Goal: Task Accomplishment & Management: Use online tool/utility

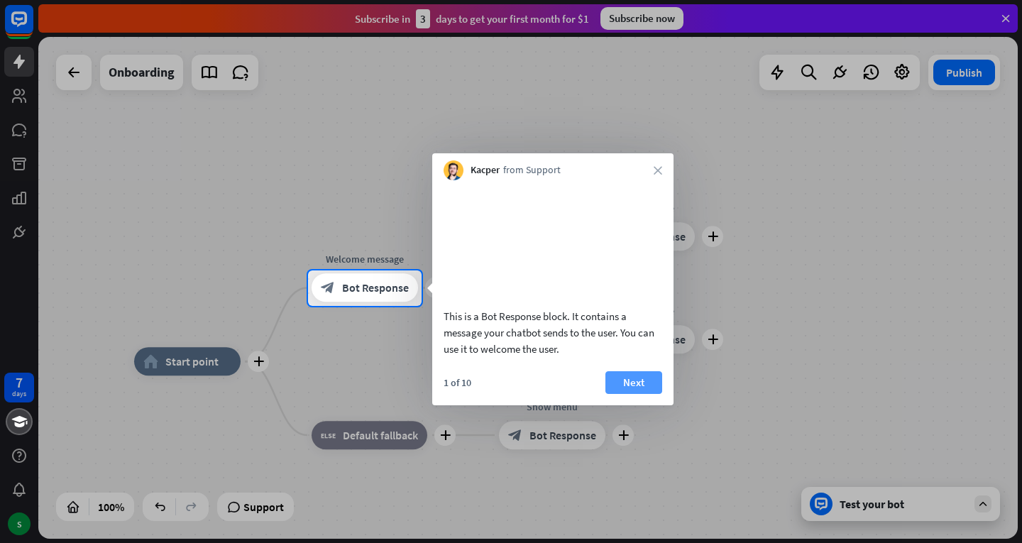
click at [643, 394] on button "Next" at bounding box center [633, 382] width 57 height 23
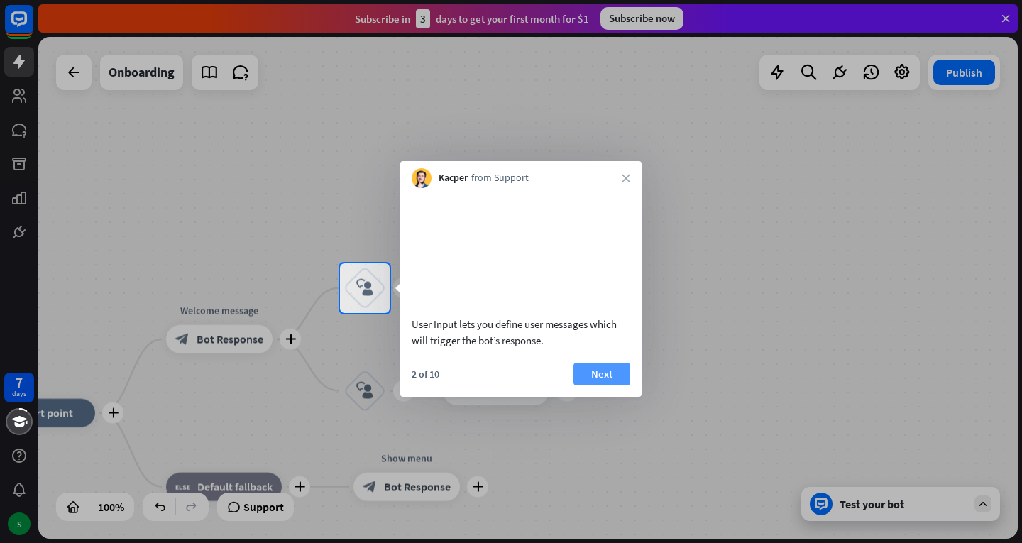
click at [607, 385] on button "Next" at bounding box center [601, 374] width 57 height 23
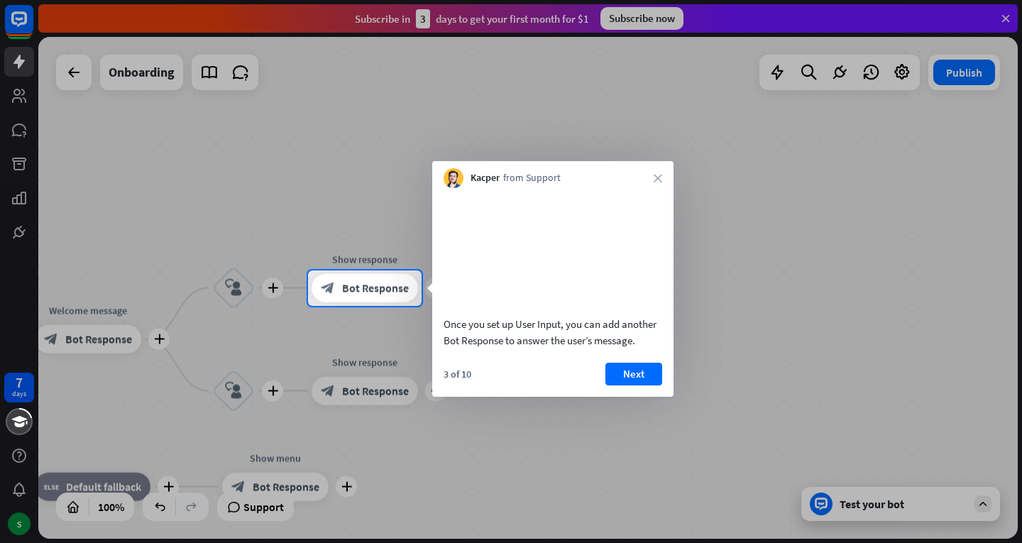
click at [607, 385] on button "Next" at bounding box center [633, 374] width 57 height 23
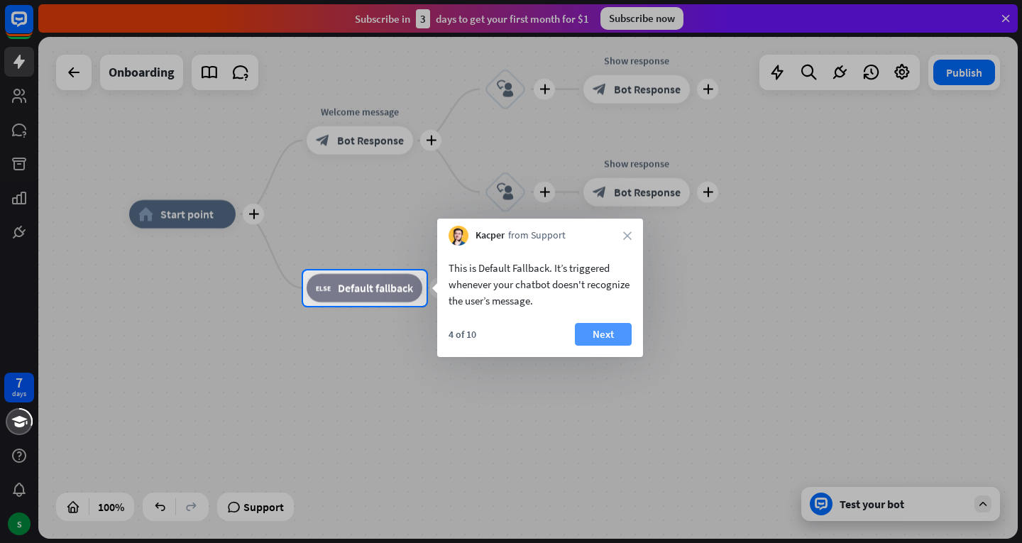
click at [605, 335] on button "Next" at bounding box center [603, 334] width 57 height 23
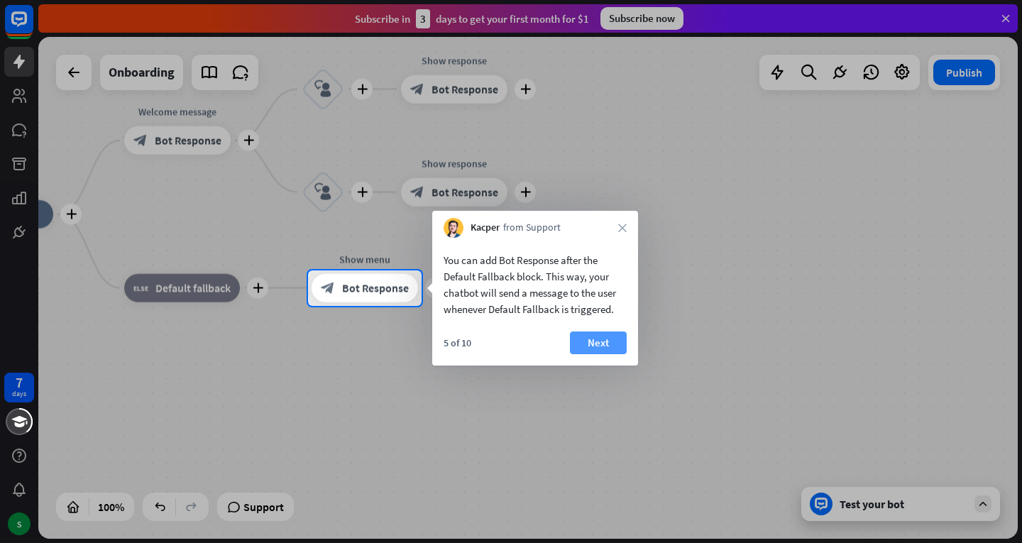
click at [619, 336] on button "Next" at bounding box center [598, 342] width 57 height 23
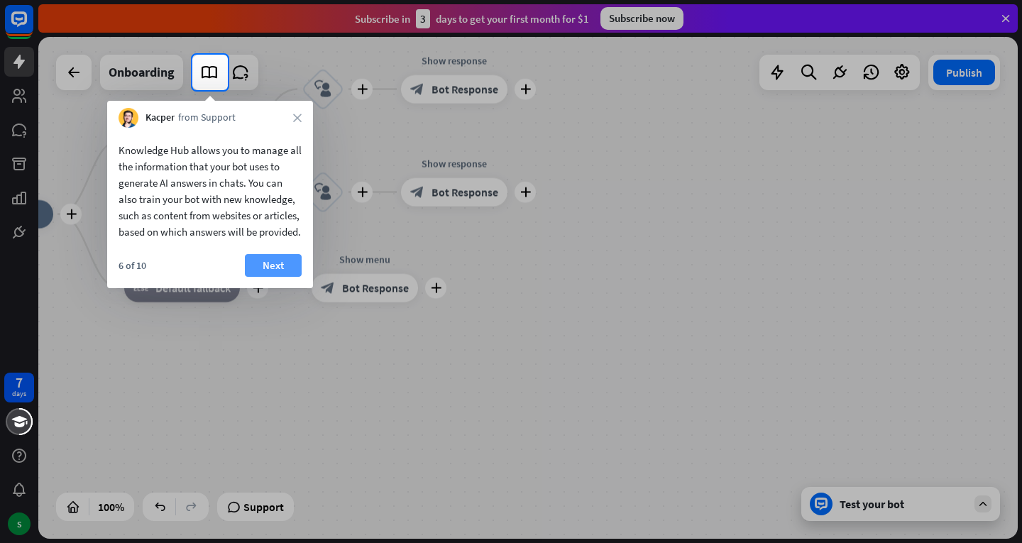
click at [272, 275] on button "Next" at bounding box center [273, 265] width 57 height 23
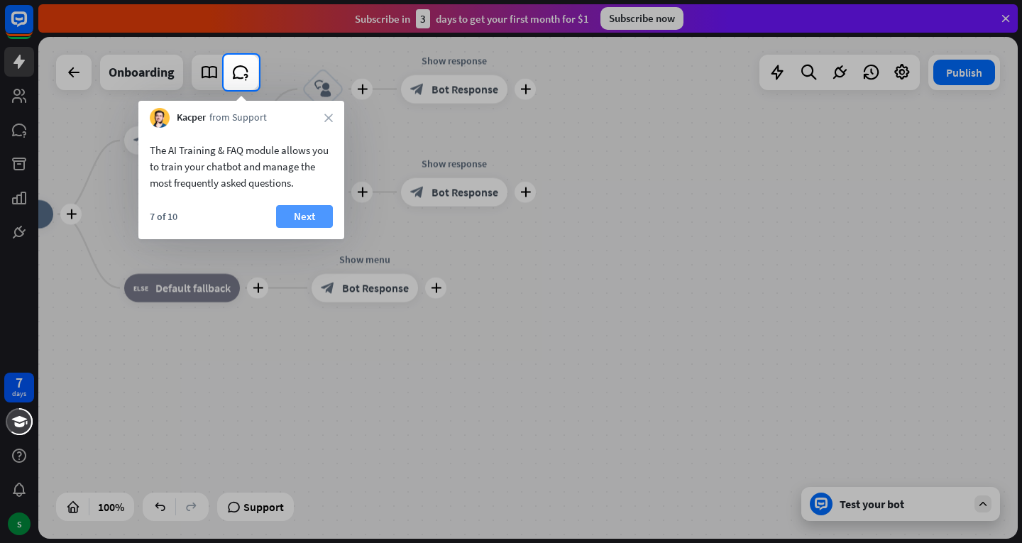
click at [314, 206] on button "Next" at bounding box center [304, 216] width 57 height 23
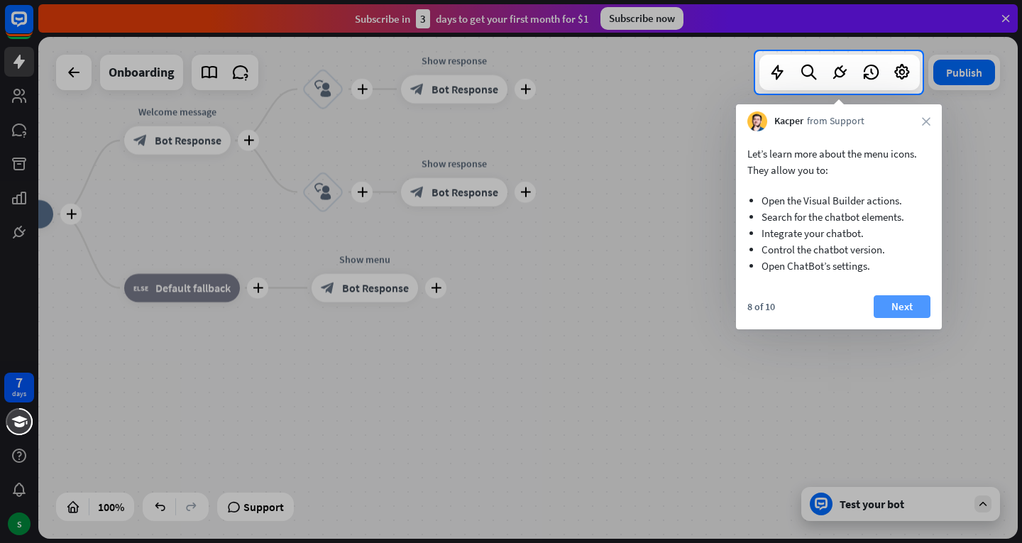
click at [903, 297] on button "Next" at bounding box center [902, 306] width 57 height 23
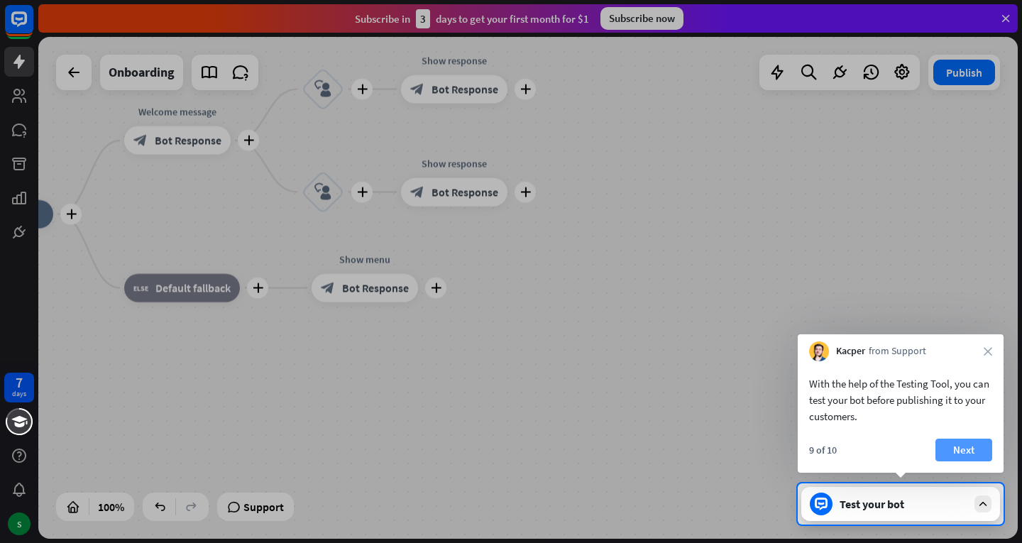
click at [969, 453] on button "Next" at bounding box center [963, 450] width 57 height 23
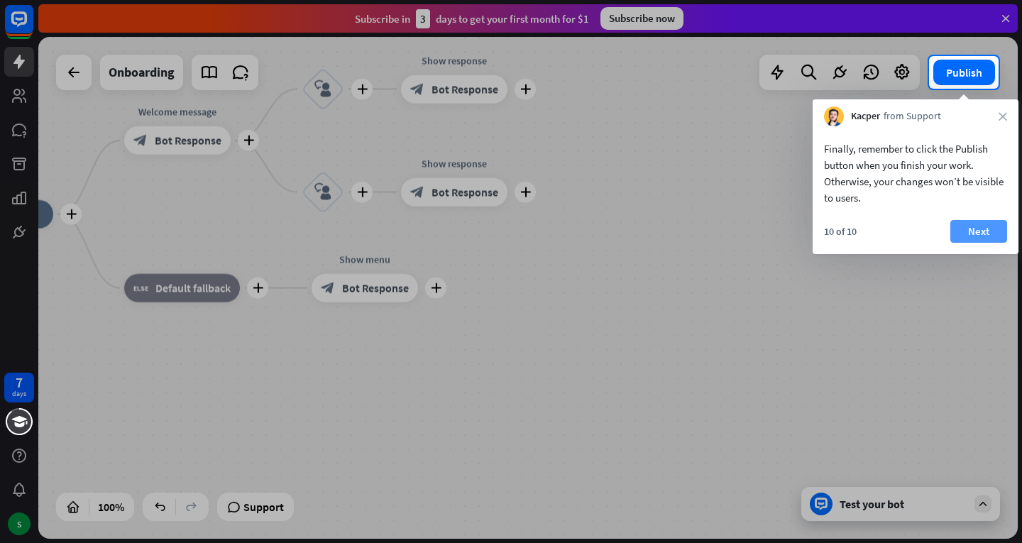
click at [975, 241] on button "Next" at bounding box center [978, 231] width 57 height 23
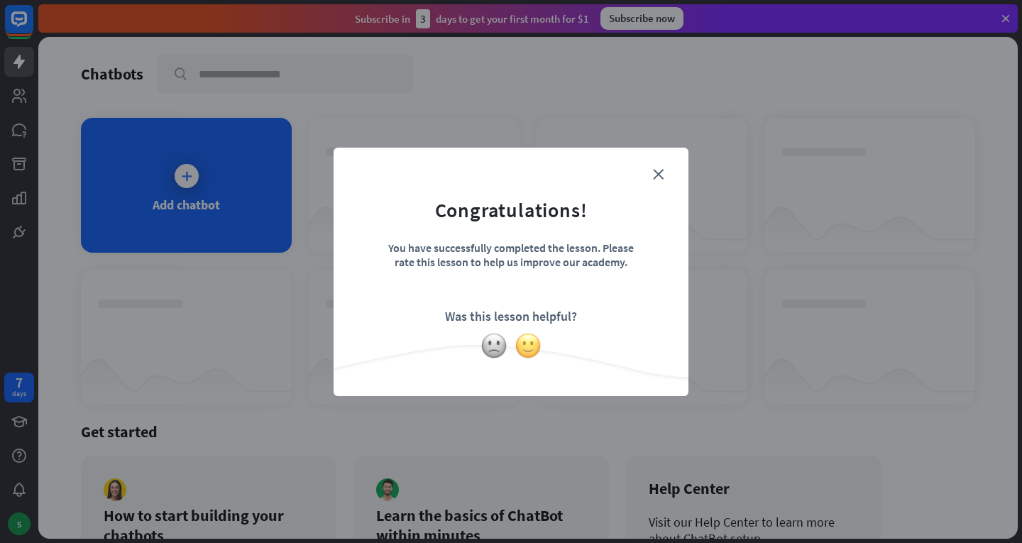
click at [536, 341] on img at bounding box center [527, 345] width 27 height 27
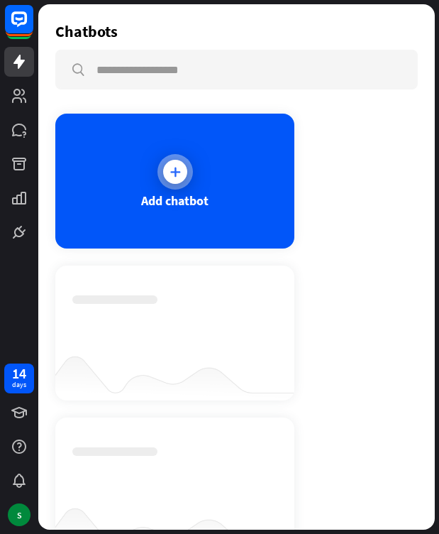
click at [166, 190] on div "Add chatbot" at bounding box center [174, 181] width 239 height 135
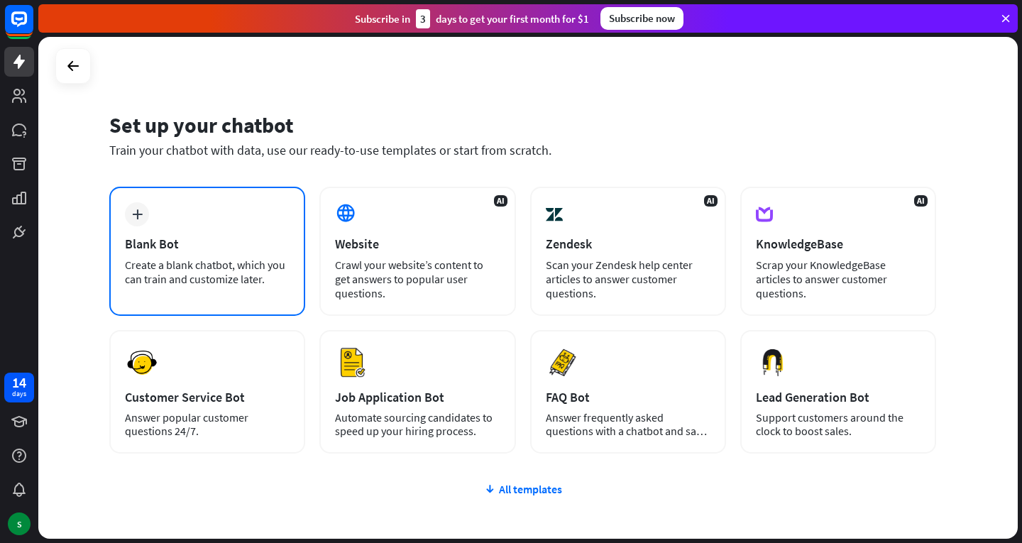
click at [255, 236] on div "Blank Bot" at bounding box center [207, 244] width 165 height 16
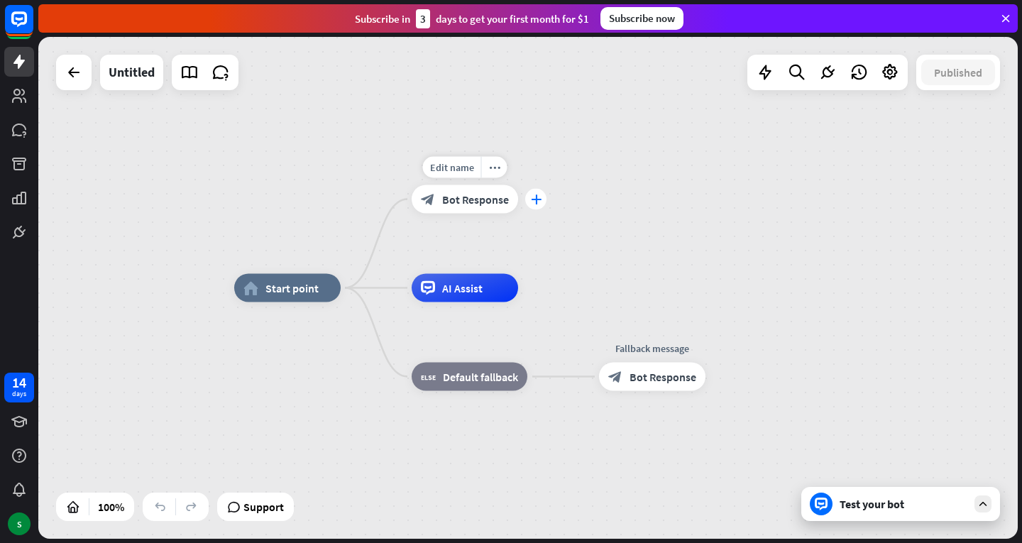
click at [537, 205] on div "plus" at bounding box center [535, 199] width 21 height 21
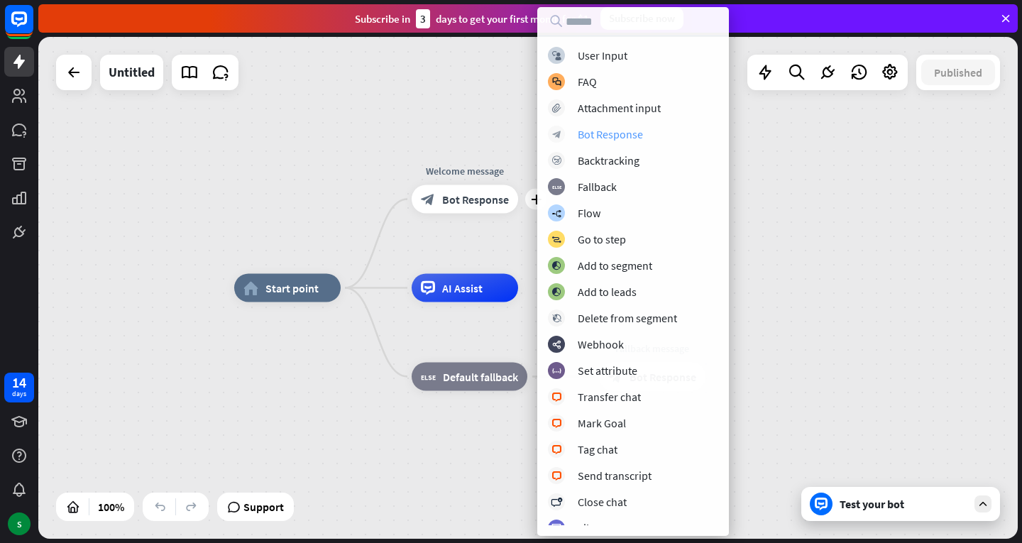
click at [618, 136] on div "Bot Response" at bounding box center [610, 134] width 65 height 14
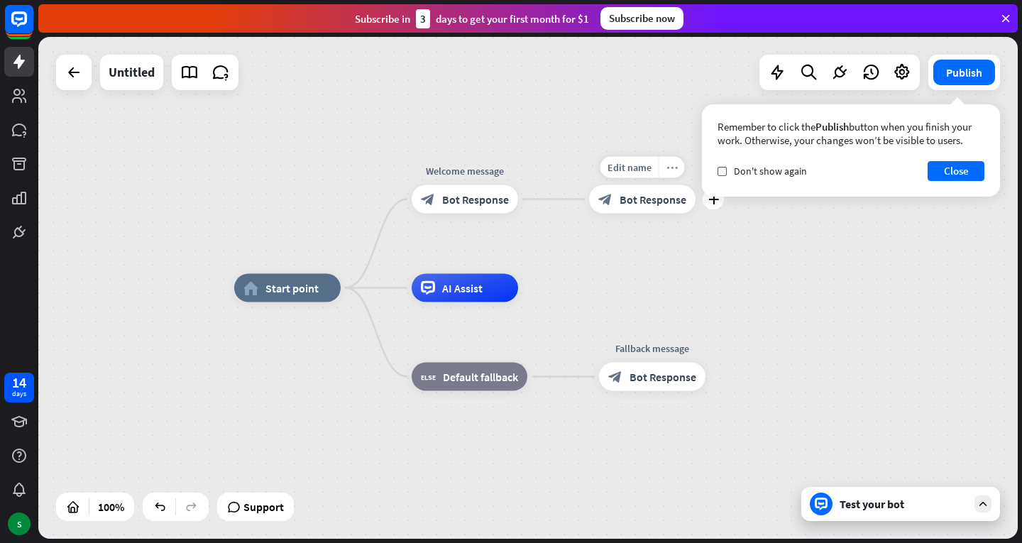
click at [663, 165] on div "more_horiz" at bounding box center [672, 167] width 26 height 21
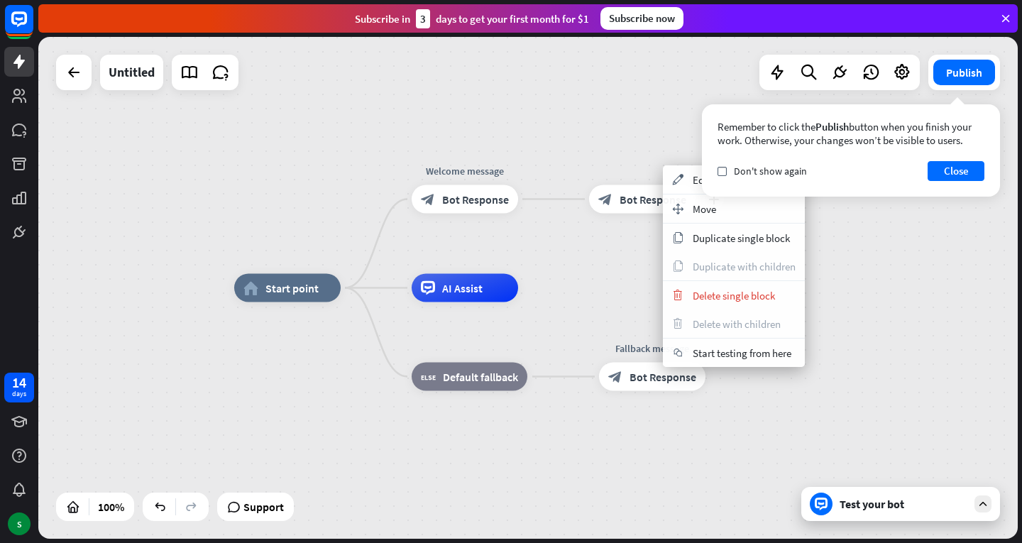
click at [628, 214] on div "plus block_bot_response Bot Response" at bounding box center [642, 199] width 106 height 28
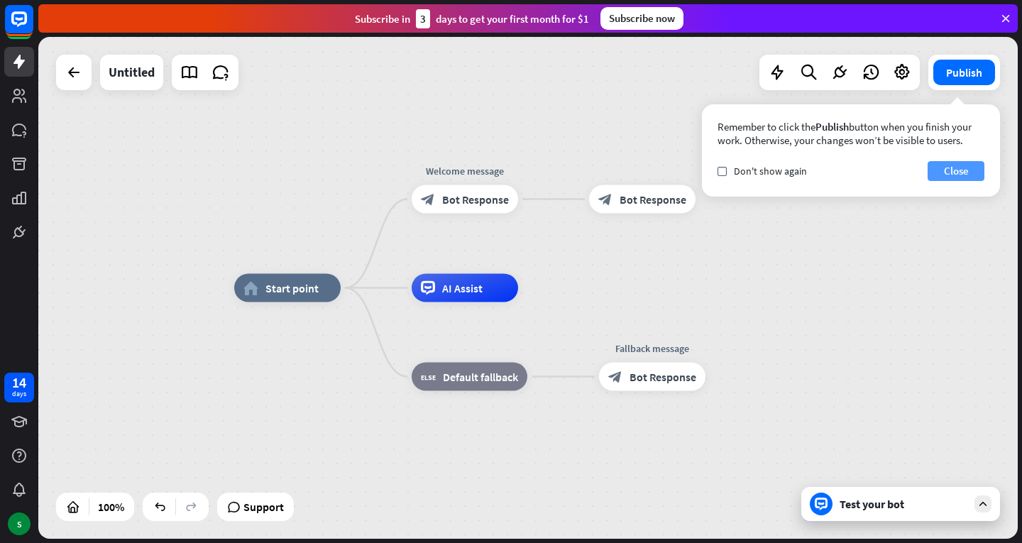
click at [963, 175] on button "Close" at bounding box center [955, 171] width 57 height 20
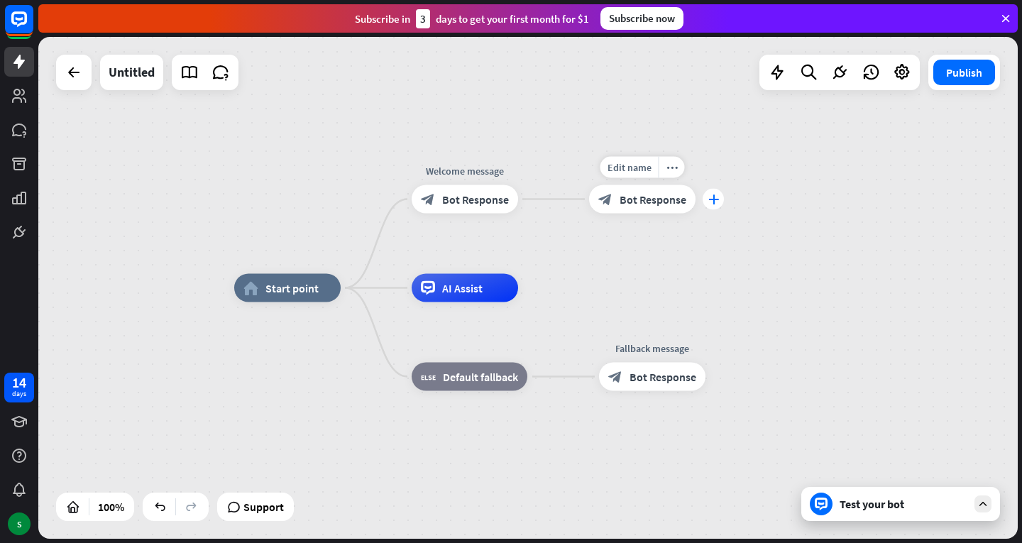
click at [706, 200] on div "plus" at bounding box center [713, 199] width 21 height 21
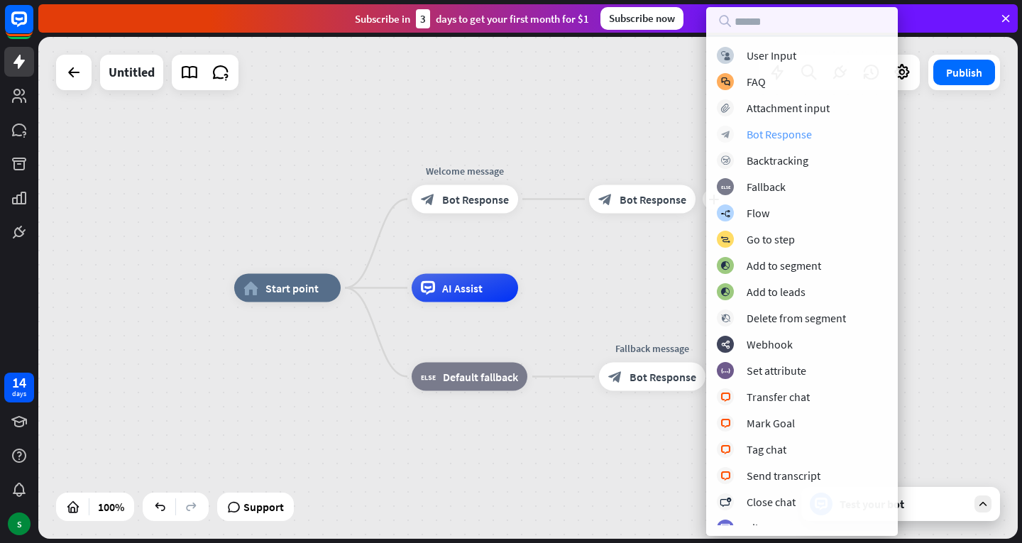
click at [806, 131] on div "Bot Response" at bounding box center [779, 134] width 65 height 14
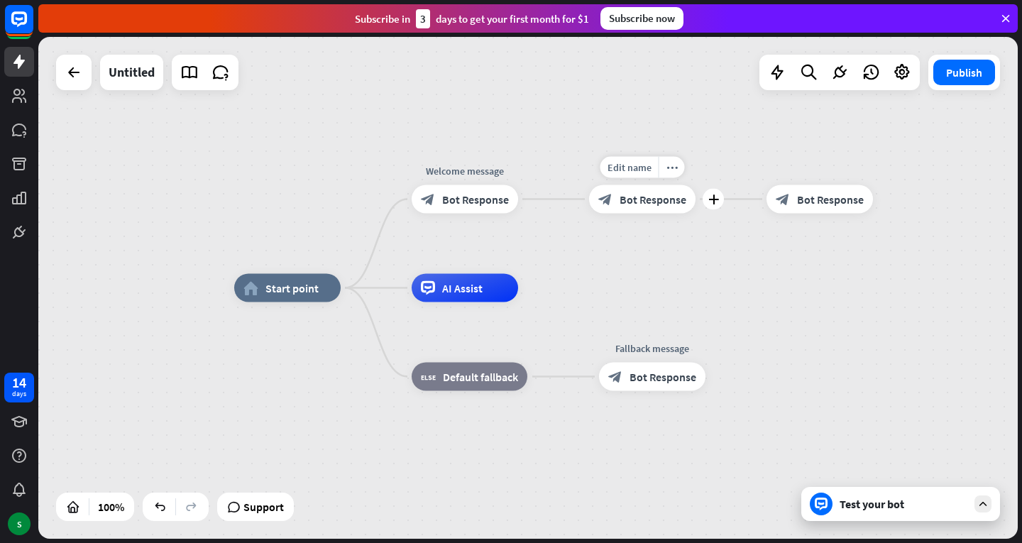
click at [657, 194] on span "Bot Response" at bounding box center [652, 199] width 67 height 14
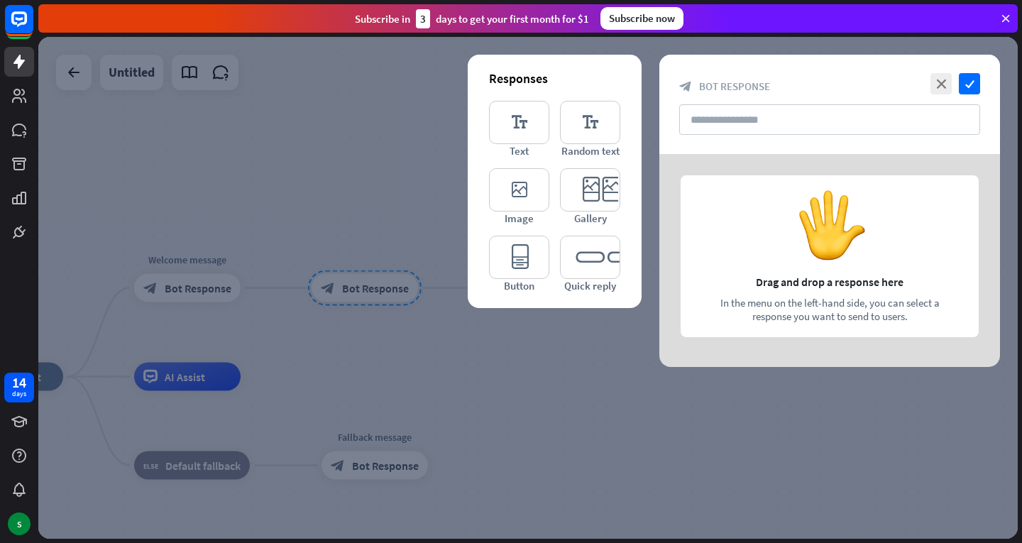
click at [522, 383] on div at bounding box center [527, 288] width 979 height 502
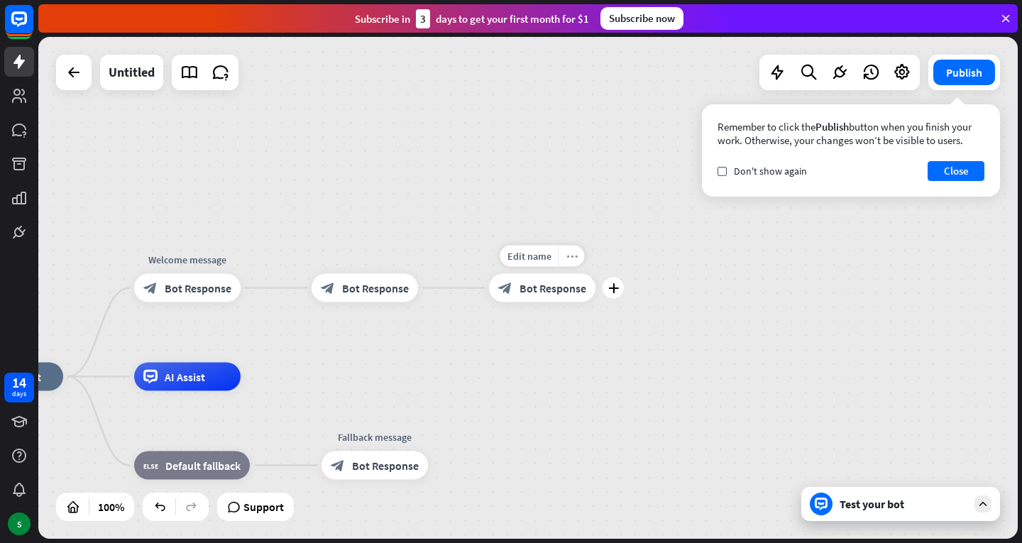
click at [576, 257] on icon "more_horiz" at bounding box center [571, 255] width 11 height 11
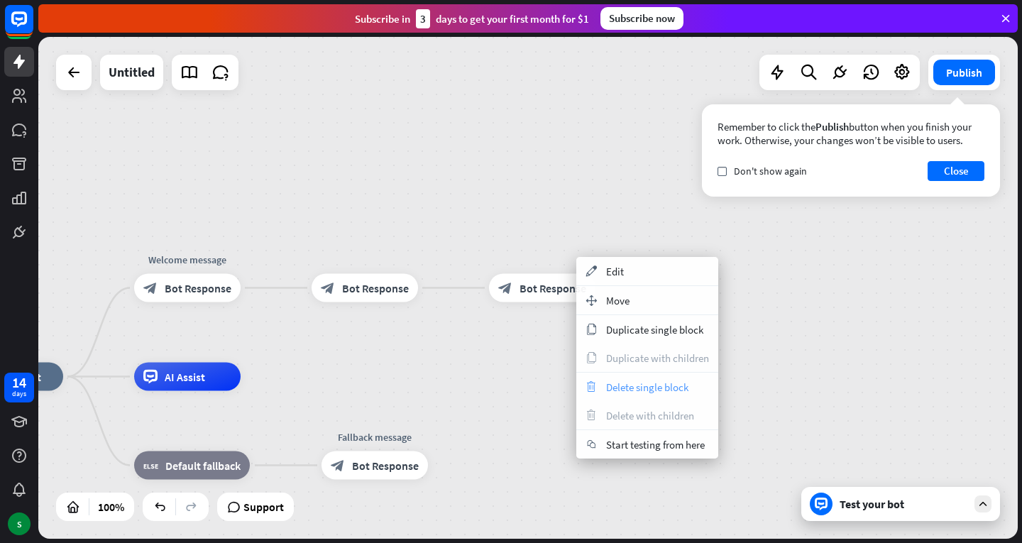
click at [639, 389] on span "Delete single block" at bounding box center [647, 386] width 82 height 13
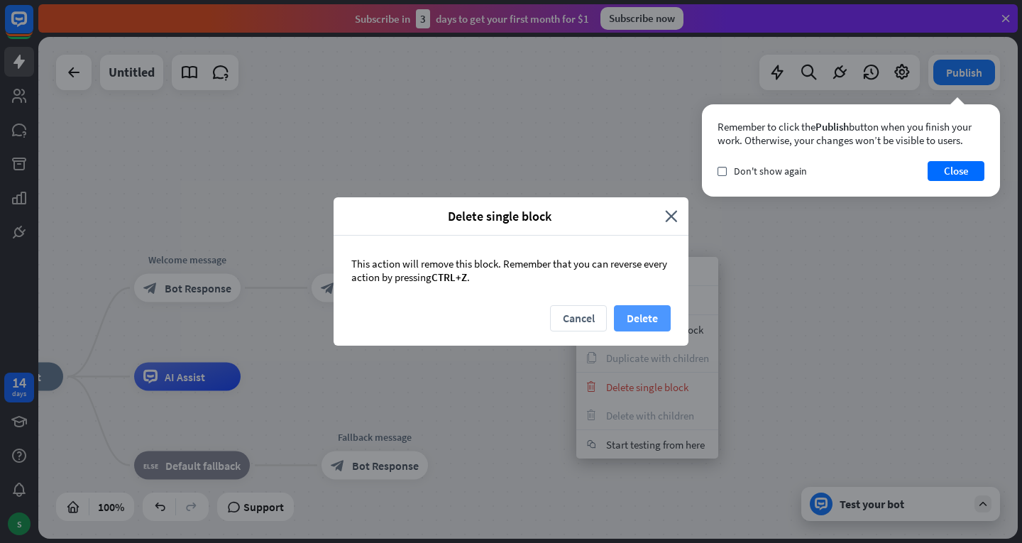
click at [640, 312] on button "Delete" at bounding box center [642, 318] width 57 height 26
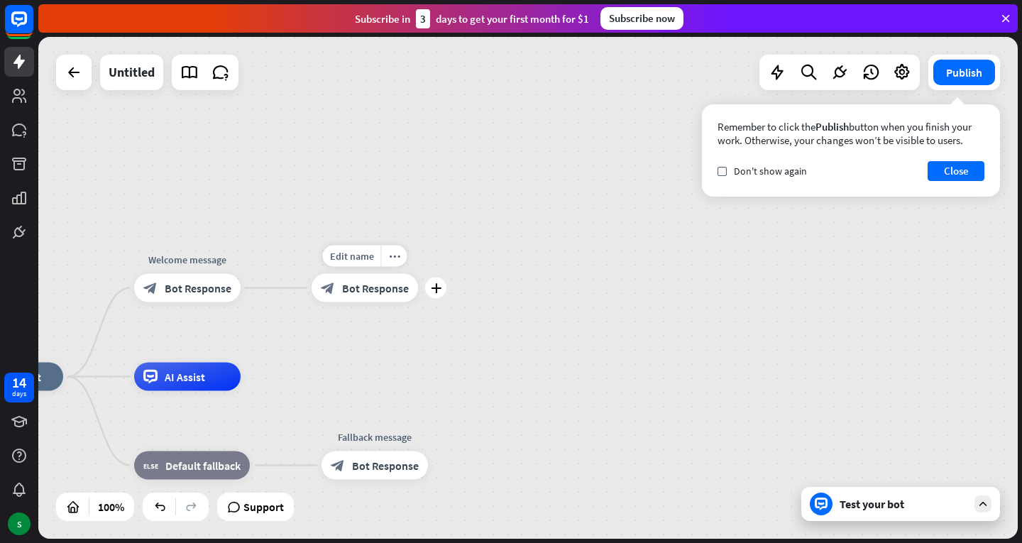
click at [397, 282] on span "Bot Response" at bounding box center [375, 288] width 67 height 14
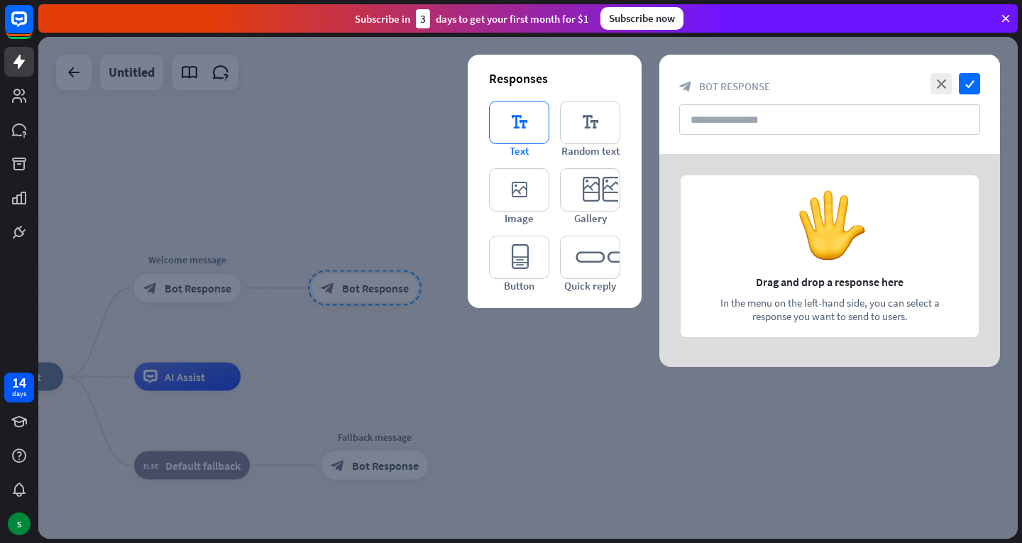
click at [514, 137] on icon "editor_text" at bounding box center [519, 122] width 60 height 43
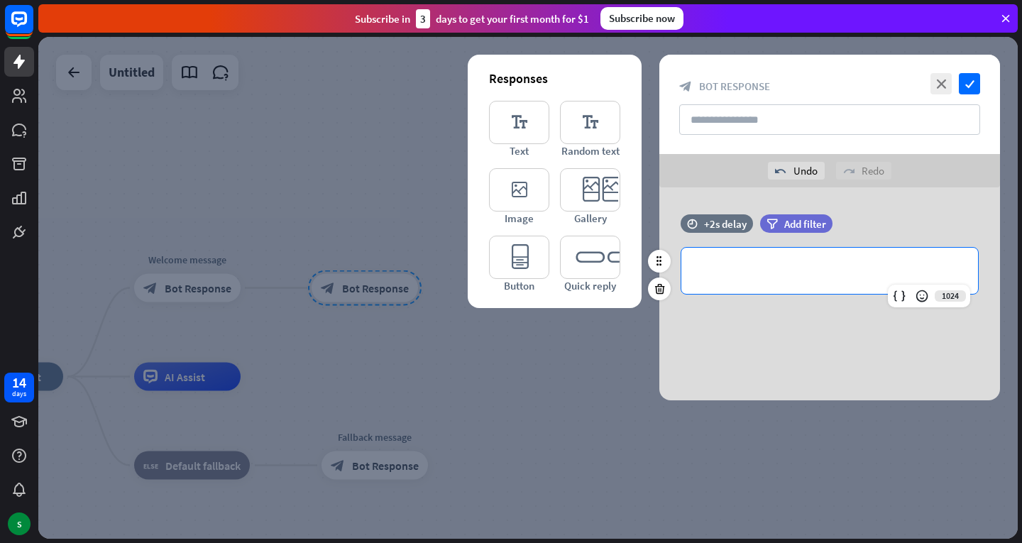
click at [787, 277] on p "**********" at bounding box center [829, 271] width 268 height 18
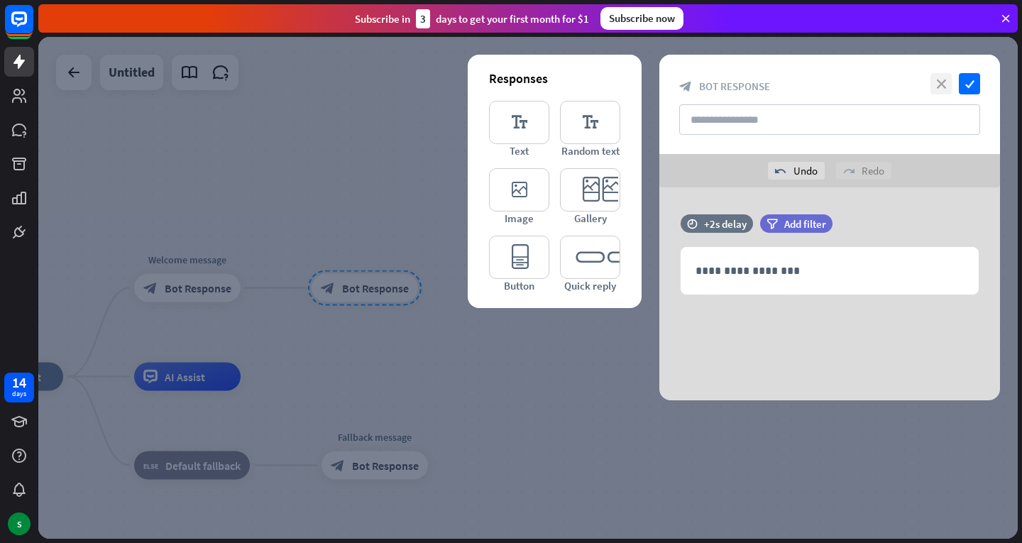
click at [948, 79] on icon "close" at bounding box center [940, 83] width 21 height 21
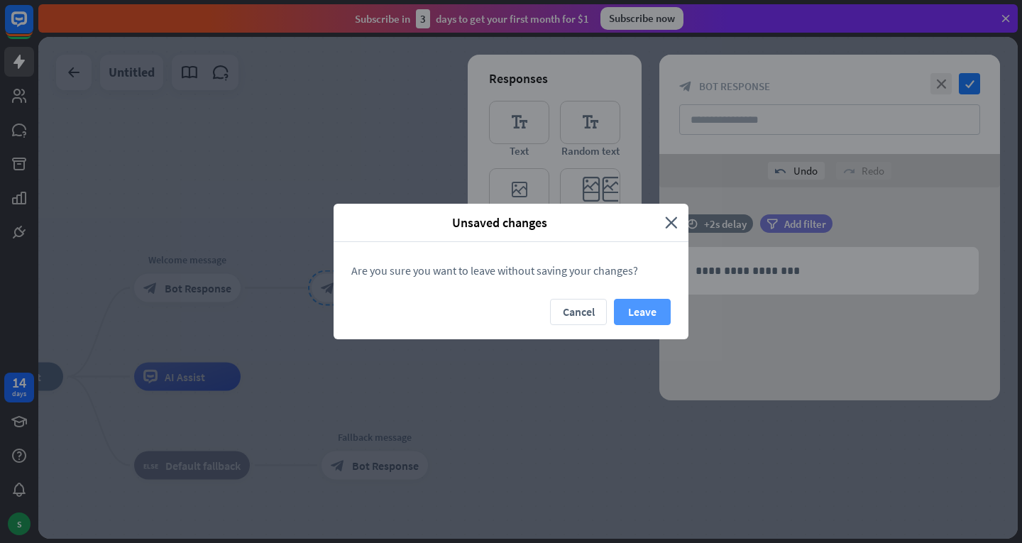
click at [642, 311] on button "Leave" at bounding box center [642, 312] width 57 height 26
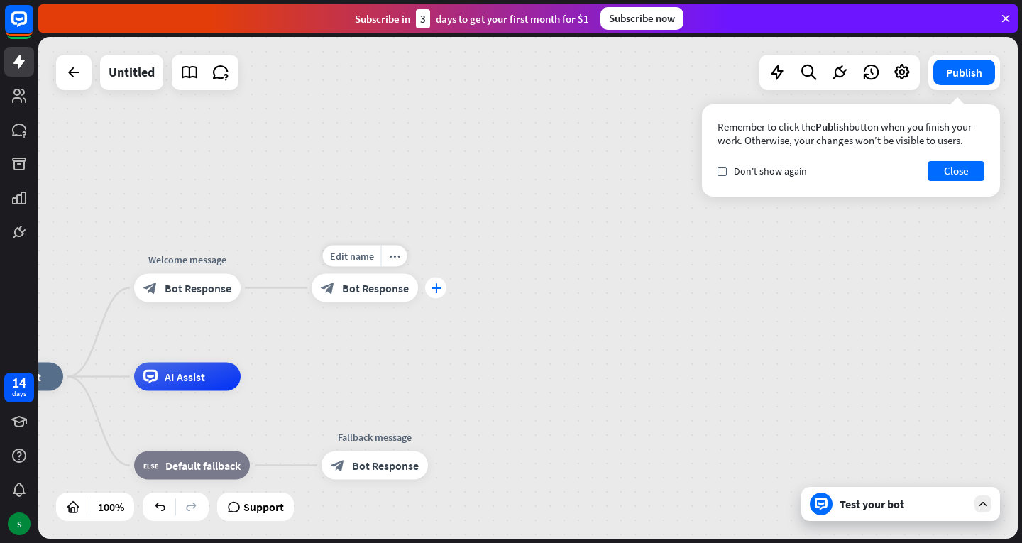
click at [429, 287] on div "plus" at bounding box center [435, 287] width 21 height 21
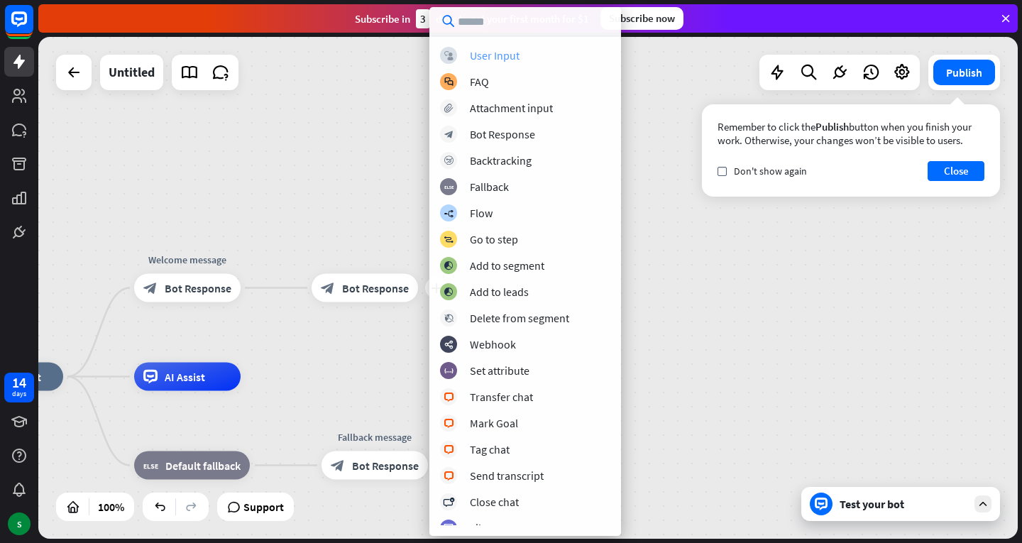
click at [527, 59] on div "block_user_input User Input" at bounding box center [525, 55] width 170 height 17
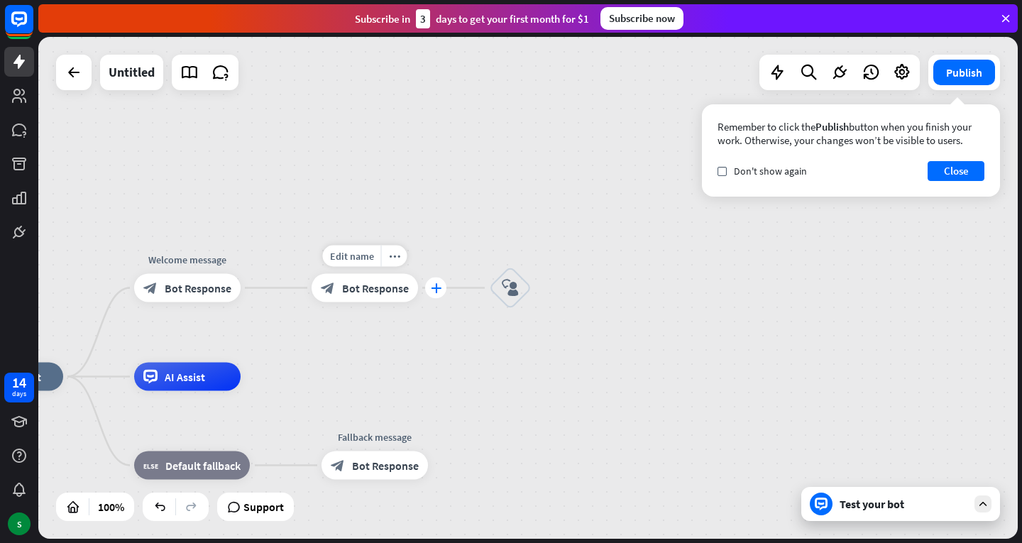
click at [430, 284] on div "plus" at bounding box center [435, 287] width 21 height 21
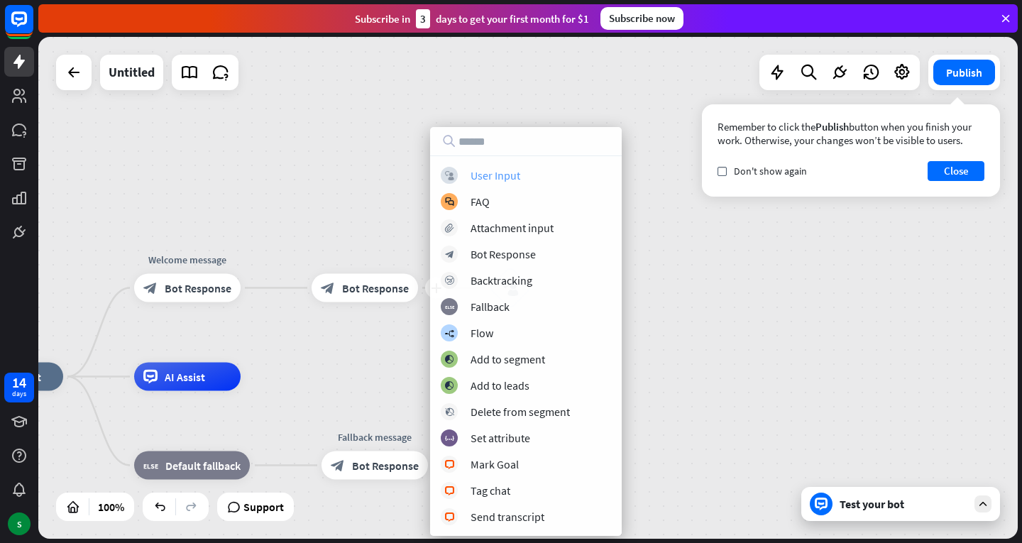
click at [501, 172] on div "User Input" at bounding box center [495, 175] width 50 height 14
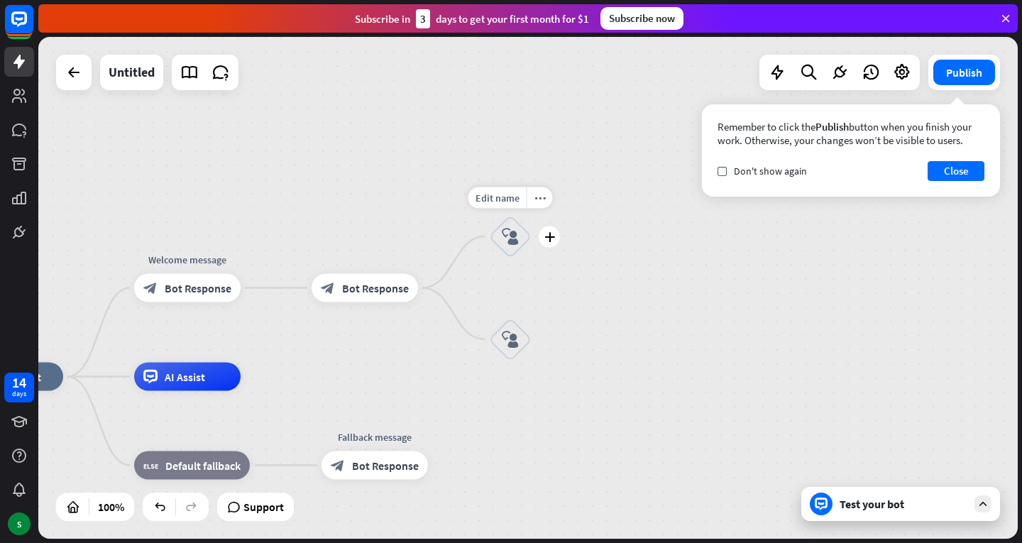
click at [516, 239] on icon "block_user_input" at bounding box center [510, 236] width 17 height 17
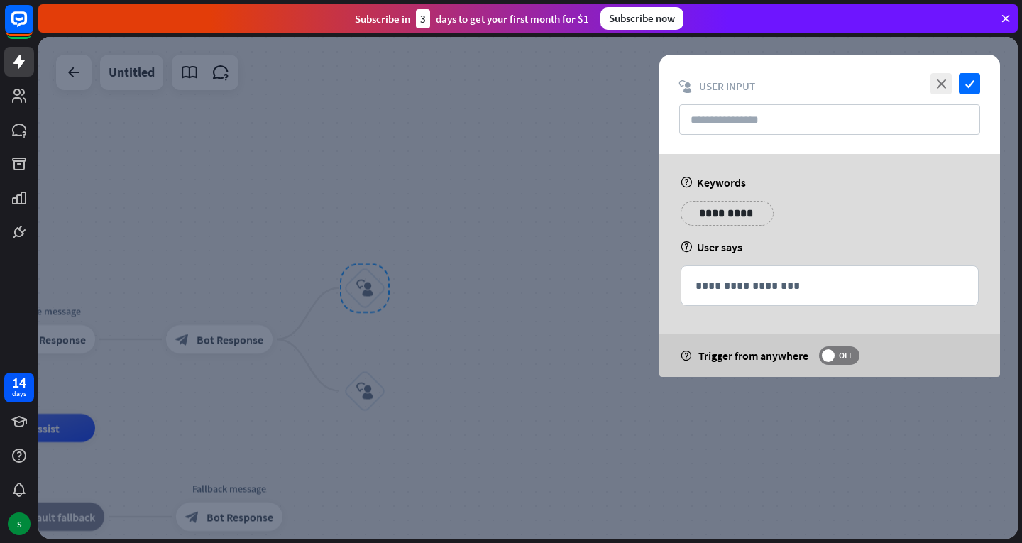
click at [712, 179] on div "help Keywords" at bounding box center [830, 182] width 298 height 14
click at [744, 187] on div "help Keywords" at bounding box center [830, 182] width 298 height 14
click at [749, 190] on div "**********" at bounding box center [829, 265] width 341 height 223
click at [754, 226] on div "**********" at bounding box center [829, 218] width 307 height 35
click at [754, 215] on div "**********" at bounding box center [720, 213] width 78 height 25
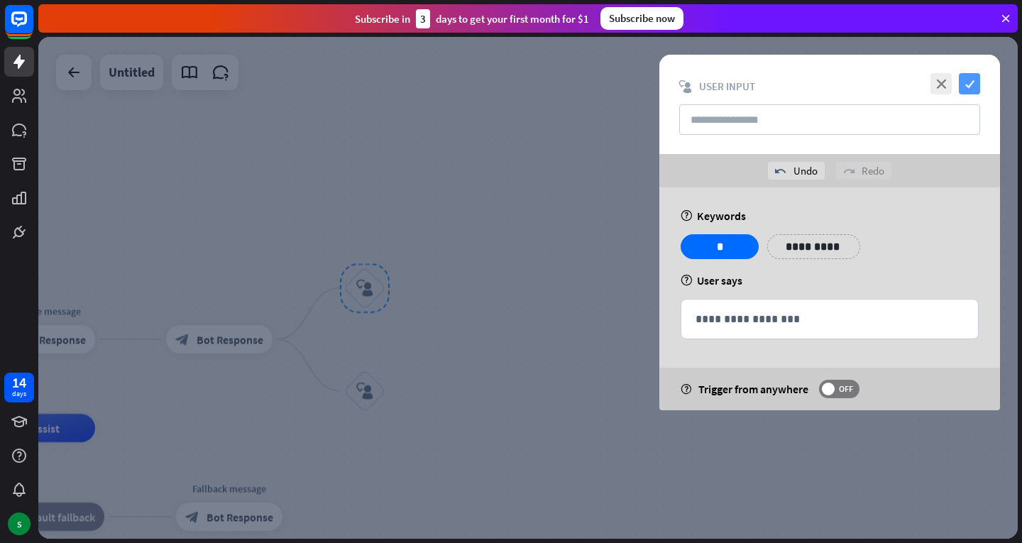
click at [964, 84] on icon "check" at bounding box center [969, 83] width 21 height 21
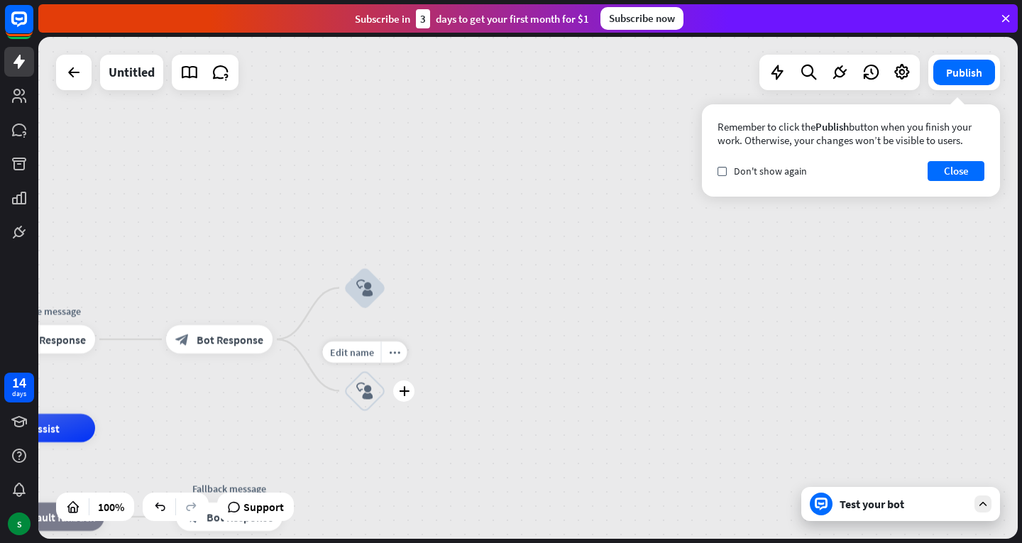
click at [361, 387] on icon "block_user_input" at bounding box center [364, 390] width 17 height 17
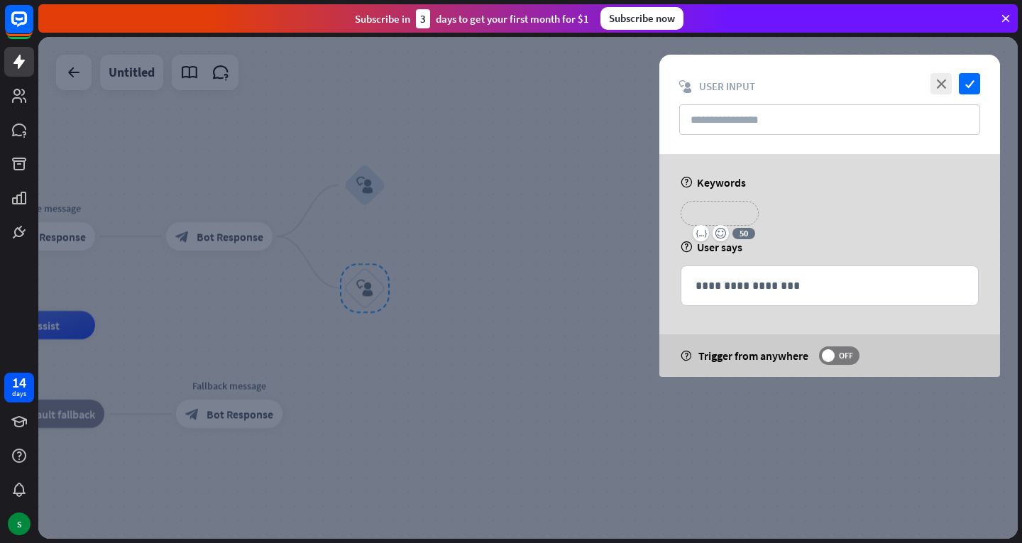
click at [698, 213] on p "**********" at bounding box center [719, 213] width 57 height 18
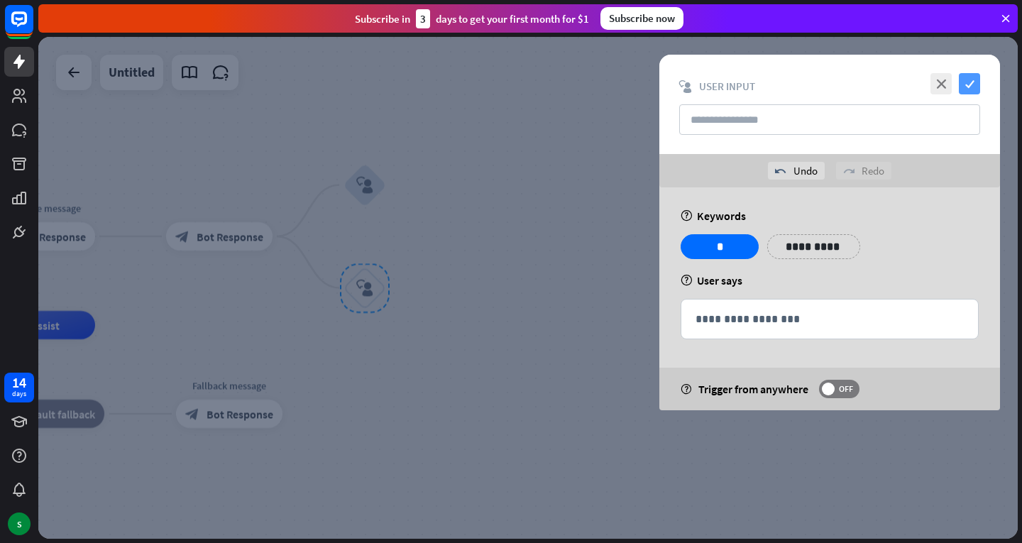
click at [976, 89] on icon "check" at bounding box center [969, 83] width 21 height 21
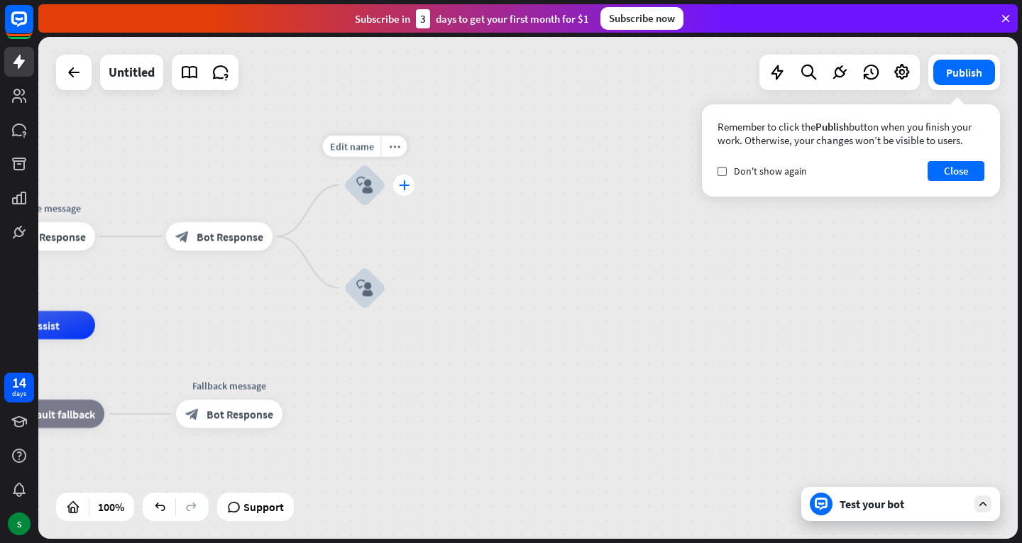
click at [400, 180] on icon "plus" at bounding box center [404, 185] width 11 height 10
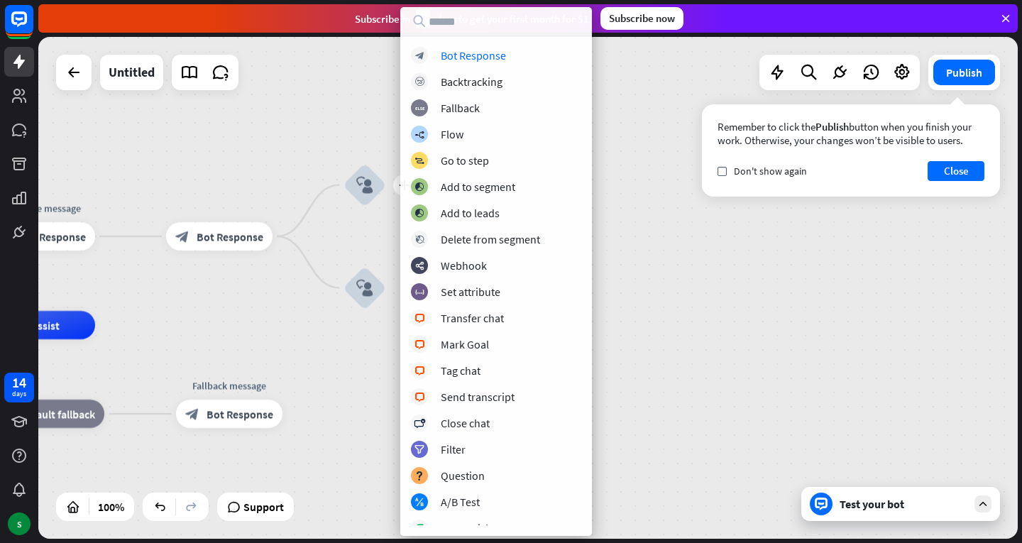
click at [509, 46] on div "block_bot_response Bot Response block_backtracking Backtracking block_fallback …" at bounding box center [496, 271] width 192 height 529
click at [509, 55] on div "block_bot_response Bot Response" at bounding box center [496, 55] width 170 height 17
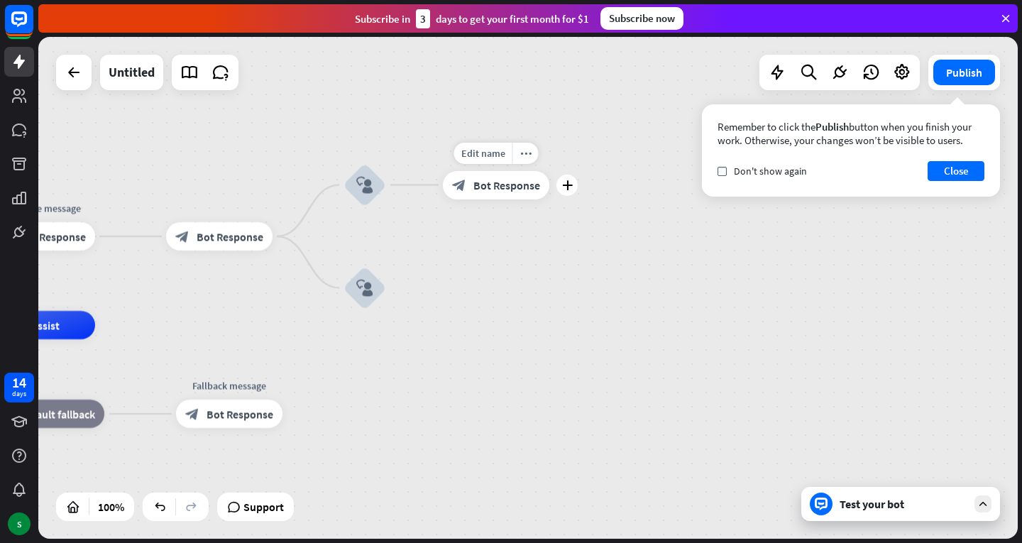
click at [509, 175] on div "block_bot_response Bot Response" at bounding box center [496, 185] width 106 height 28
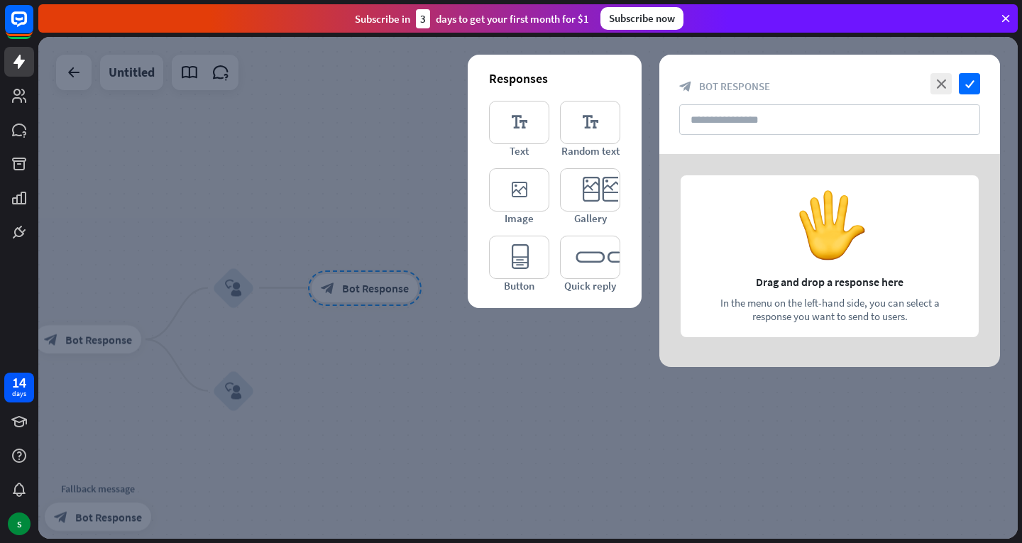
click at [624, 353] on div at bounding box center [527, 288] width 979 height 502
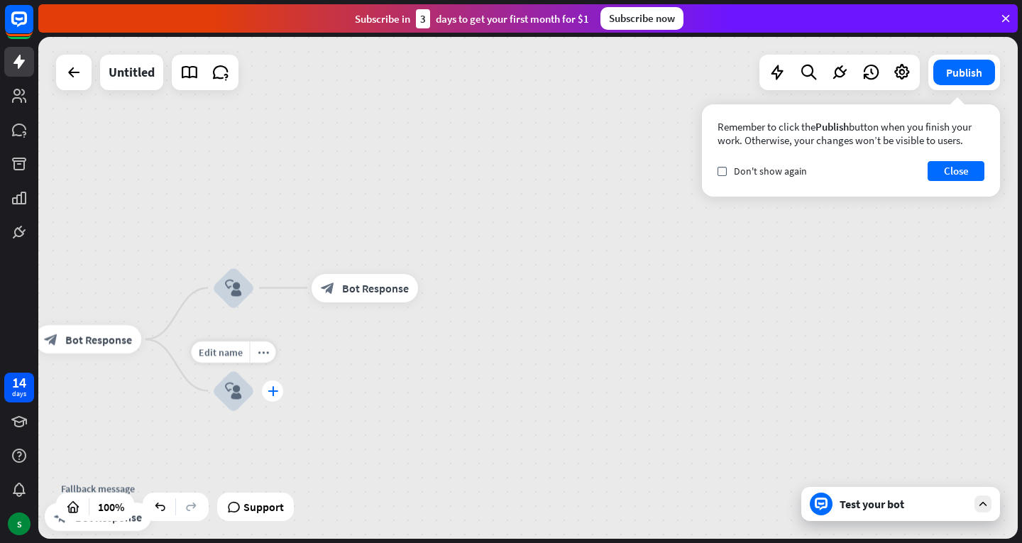
click at [276, 384] on div "plus" at bounding box center [272, 390] width 21 height 21
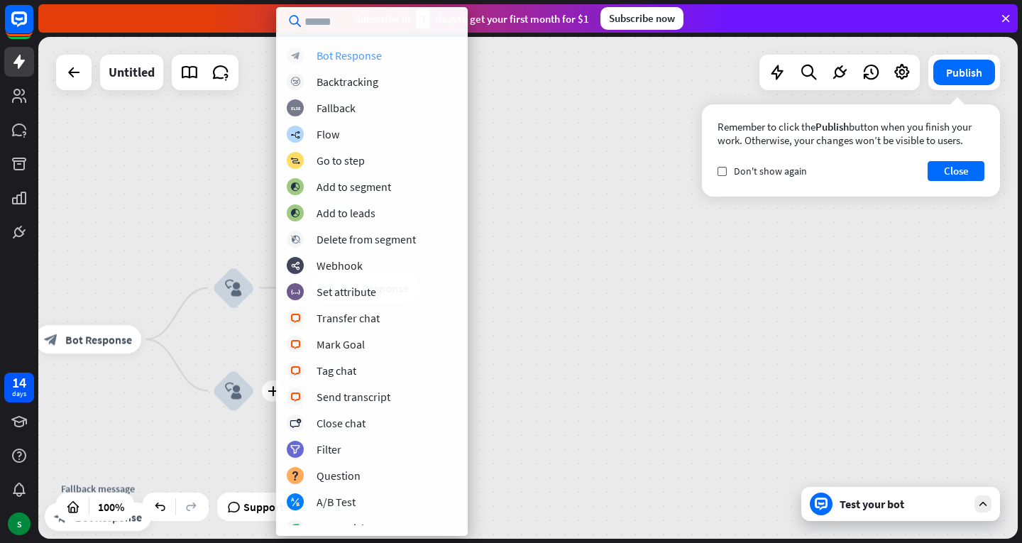
click at [412, 53] on div "block_bot_response Bot Response" at bounding box center [372, 55] width 170 height 17
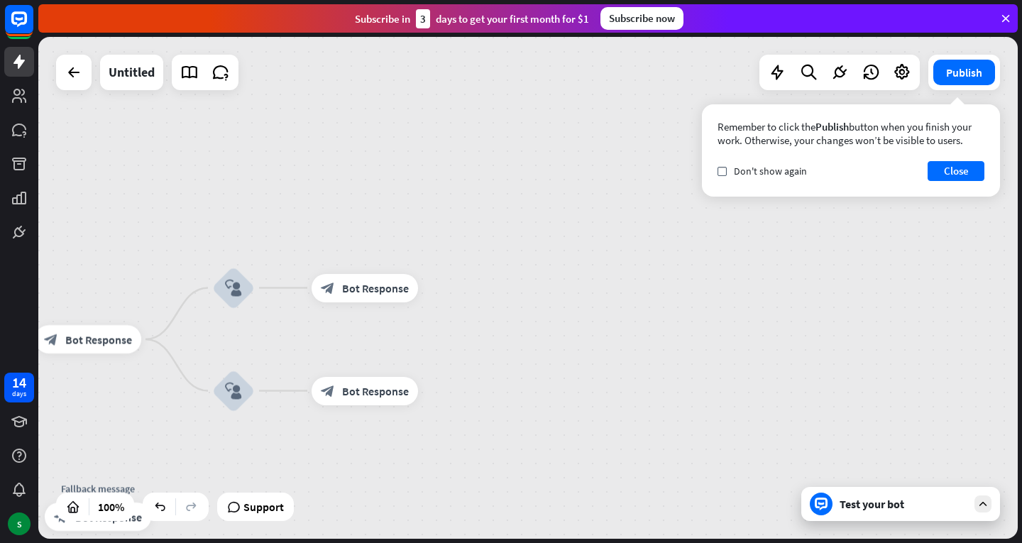
click at [982, 507] on icon at bounding box center [982, 503] width 13 height 13
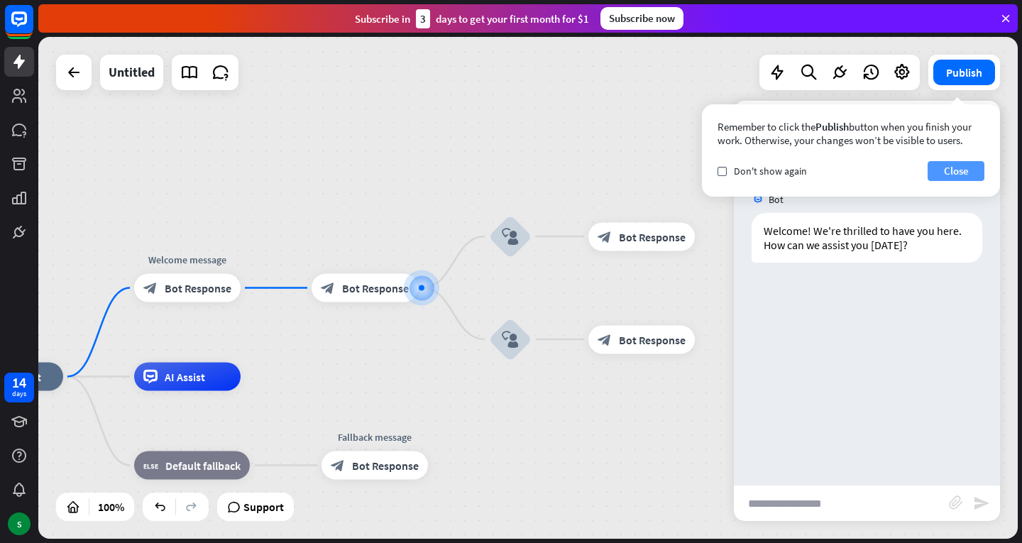
click at [962, 167] on button "Close" at bounding box center [955, 171] width 57 height 20
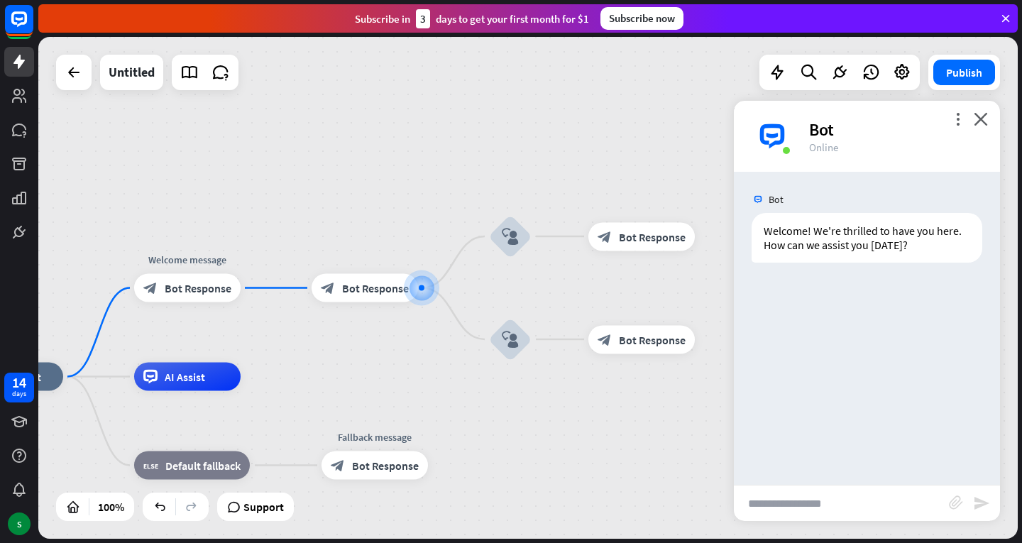
click at [945, 375] on div "Bot Welcome! We're thrilled to have you here. How can we assist you [DATE]? [DA…" at bounding box center [867, 328] width 266 height 313
click at [946, 329] on div "Bot Welcome! We're thrilled to have you here. How can we assist you [DATE]? [DA…" at bounding box center [867, 328] width 266 height 313
click at [981, 114] on icon "close" at bounding box center [981, 118] width 14 height 13
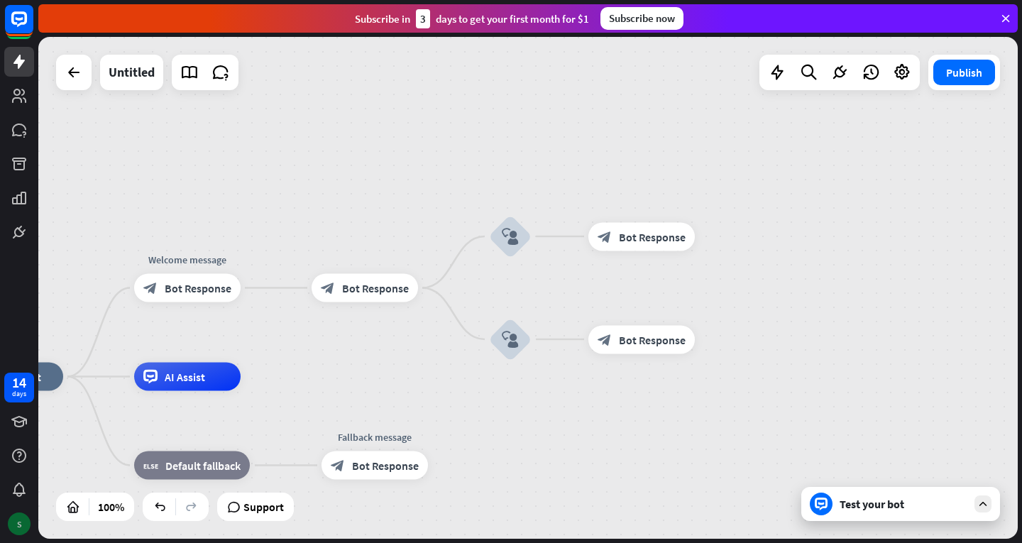
click at [25, 520] on div "S" at bounding box center [19, 523] width 23 height 23
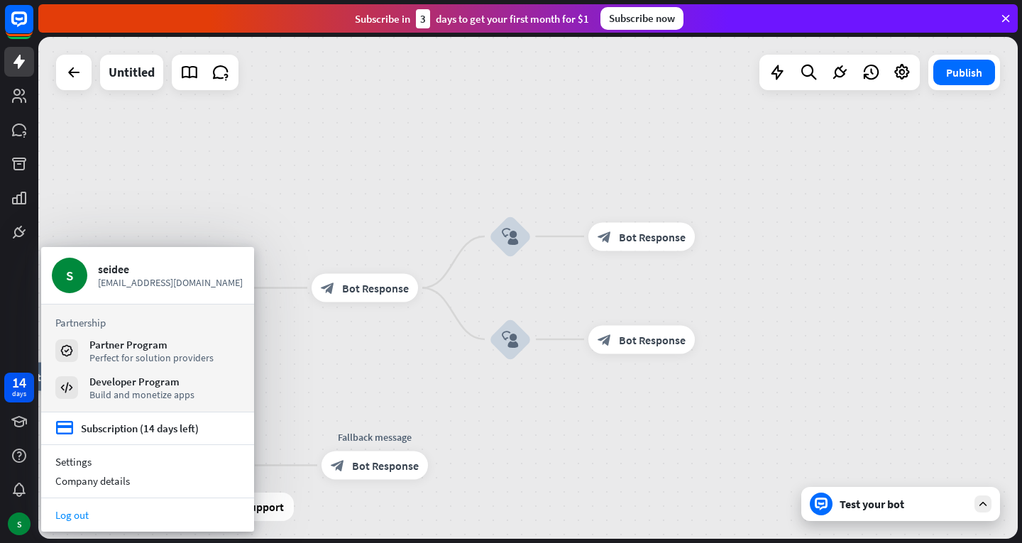
click at [159, 512] on link "Log out" at bounding box center [147, 514] width 213 height 19
